Goal: Task Accomplishment & Management: Use online tool/utility

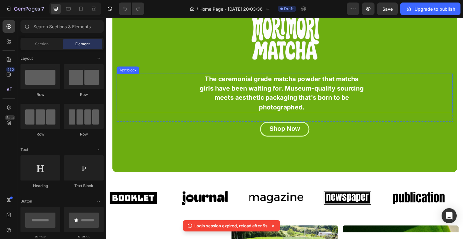
scroll to position [61, 0]
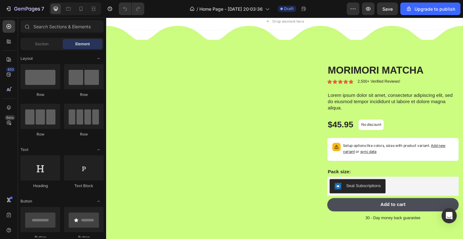
scroll to position [432, 0]
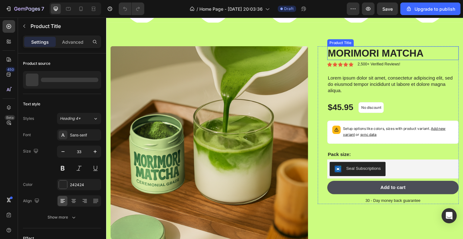
click at [386, 55] on h1 "MORIMORI MATCHA" at bounding box center [409, 55] width 139 height 15
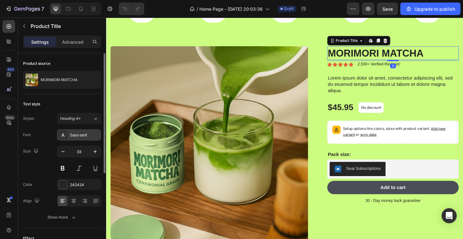
click at [79, 132] on div "Sans-serif" at bounding box center [79, 134] width 44 height 11
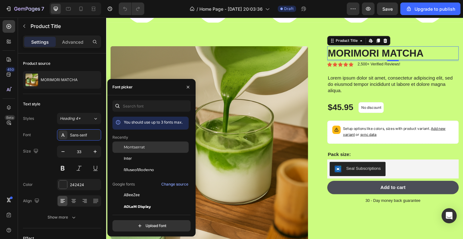
click at [140, 147] on span "Montserrat" at bounding box center [134, 148] width 21 height 6
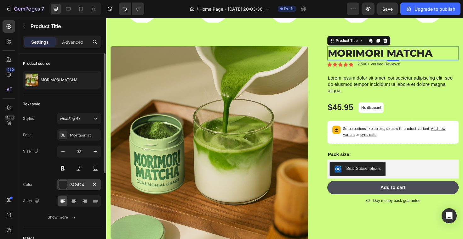
click at [64, 184] on div at bounding box center [63, 185] width 8 height 8
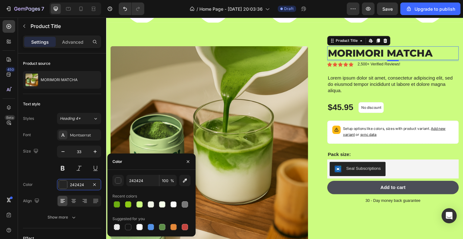
click at [377, 56] on h1 "MORIMORI MATCHA" at bounding box center [409, 55] width 139 height 15
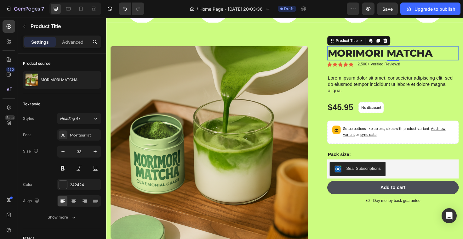
click at [377, 56] on h1 "MORIMORI MATCHA" at bounding box center [409, 55] width 139 height 15
click at [96, 148] on button "button" at bounding box center [94, 151] width 11 height 11
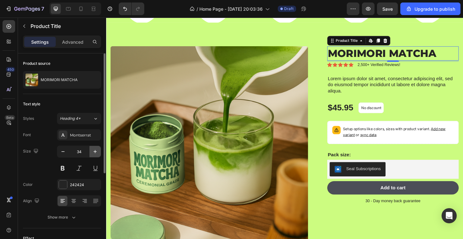
click at [96, 148] on button "button" at bounding box center [94, 151] width 11 height 11
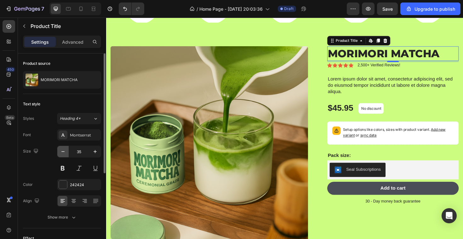
click at [67, 149] on button "button" at bounding box center [62, 151] width 11 height 11
type input "34"
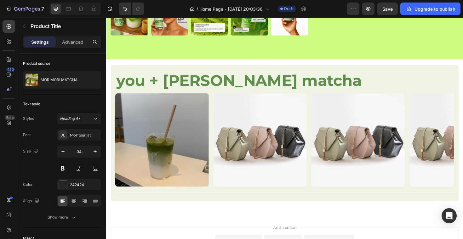
scroll to position [700, 0]
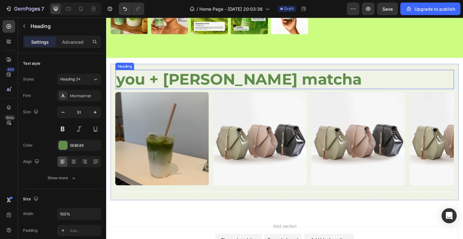
click at [226, 74] on h2 "you + morimori matcha" at bounding box center [295, 83] width 358 height 20
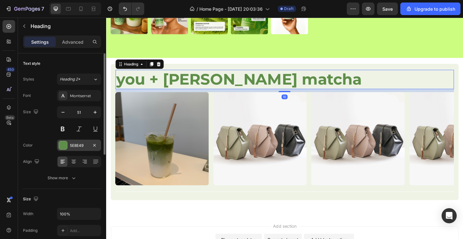
click at [62, 140] on div "5E8E49" at bounding box center [79, 145] width 44 height 11
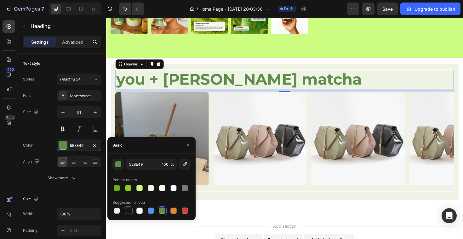
click at [131, 210] on div at bounding box center [128, 211] width 8 height 8
type input "151515"
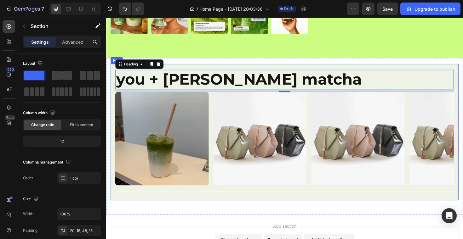
click at [264, 215] on div "you + morimori matcha Heading 10 Image Image Image Image Carousel Title Line Ro…" at bounding box center [295, 143] width 378 height 166
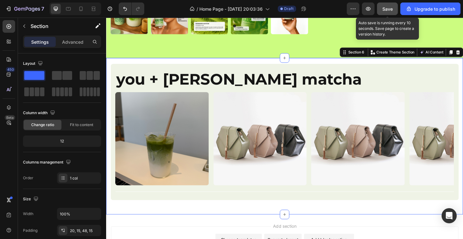
click at [387, 4] on button "Save" at bounding box center [387, 9] width 21 height 13
